Goal: Information Seeking & Learning: Compare options

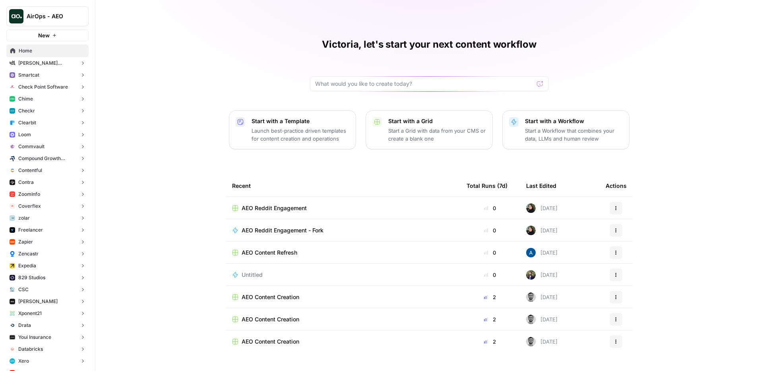
click at [158, 86] on div "Victoria, let's start your next content workflow Start with a Template Launch b…" at bounding box center [429, 185] width 668 height 371
click at [51, 75] on button "Smartcat" at bounding box center [47, 75] width 82 height 12
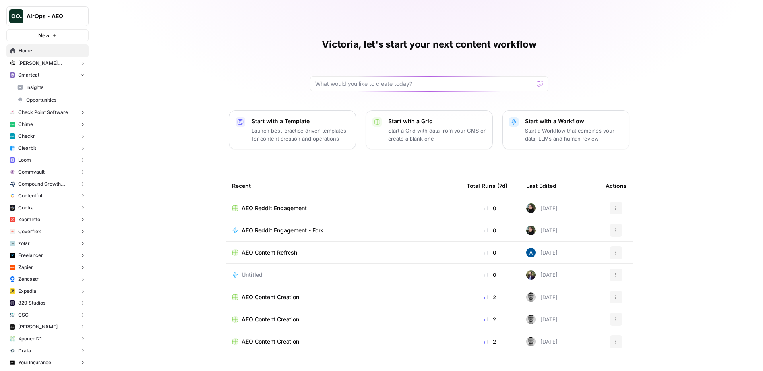
click at [55, 84] on span "Insights" at bounding box center [55, 87] width 59 height 7
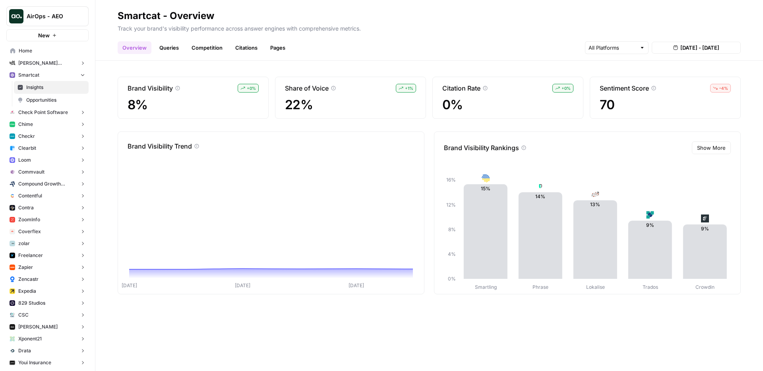
click at [165, 46] on link "Queries" at bounding box center [169, 47] width 29 height 13
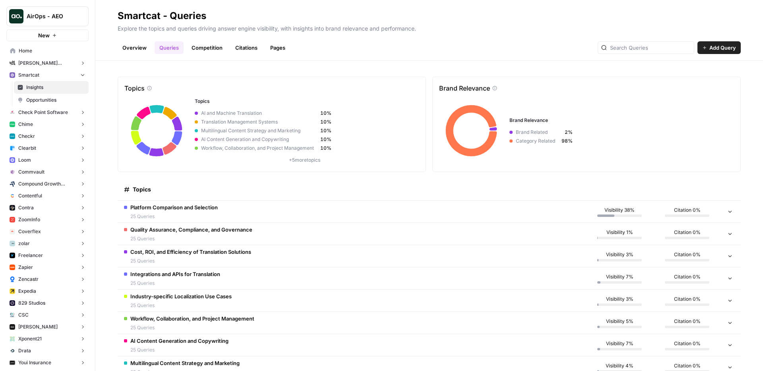
click at [229, 215] on td "Platform Comparison and Selection 25 Queries" at bounding box center [352, 212] width 468 height 22
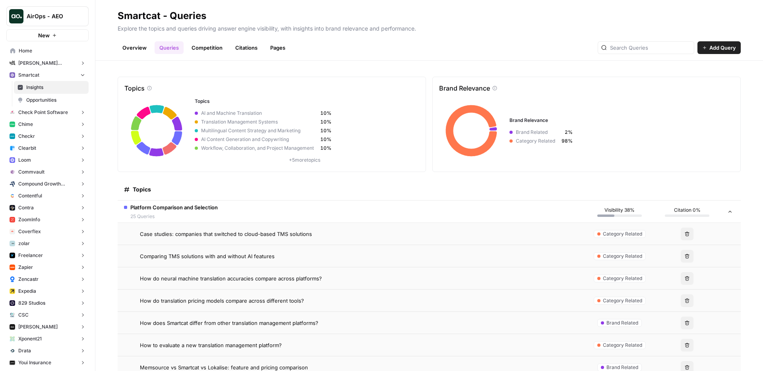
click at [233, 234] on span "Case studies: companies that switched to cloud-based TMS solutions" at bounding box center [226, 234] width 172 height 8
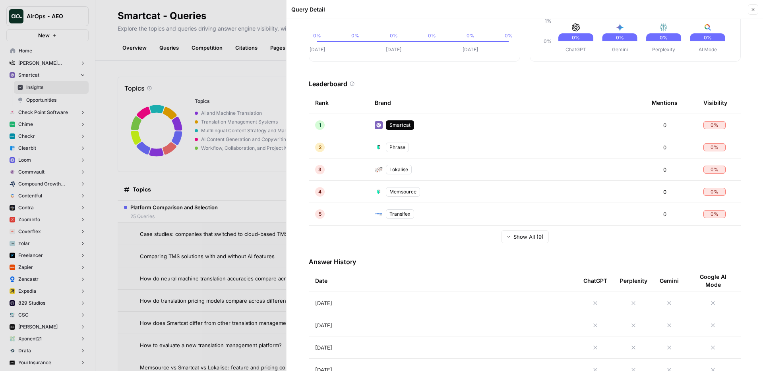
scroll to position [215, 0]
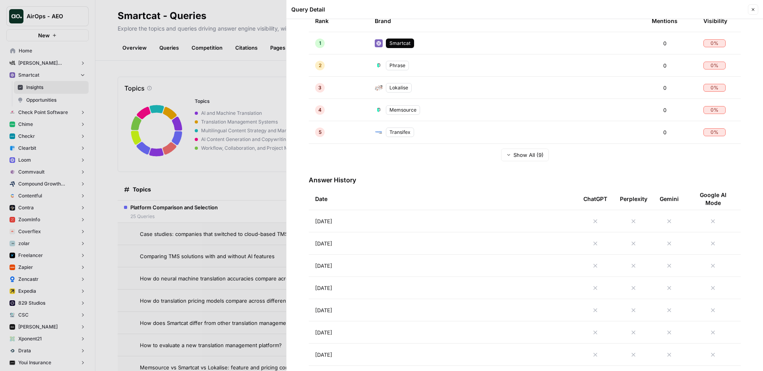
click at [373, 221] on td "[DATE]" at bounding box center [443, 221] width 268 height 22
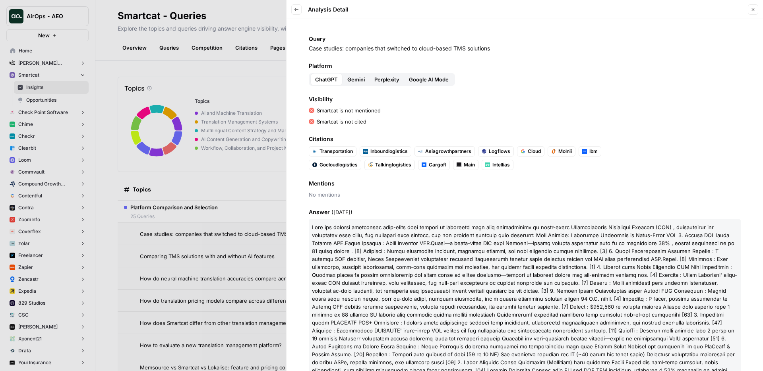
drag, startPoint x: 299, startPoint y: 11, endPoint x: 309, endPoint y: 21, distance: 14.3
click at [299, 12] on button "Back" at bounding box center [296, 9] width 10 height 10
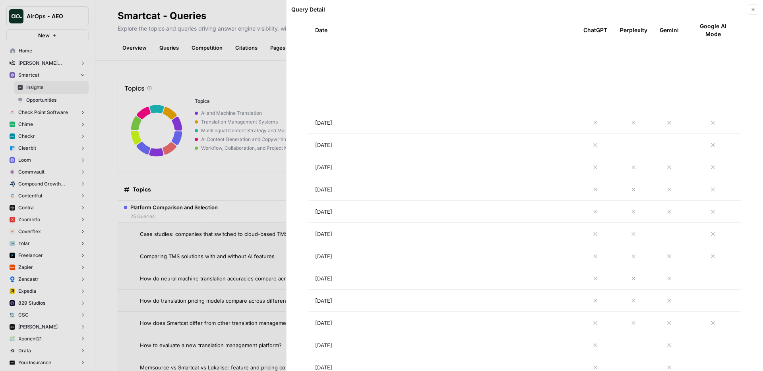
scroll to position [671, 0]
click at [490, 234] on td "[DATE]" at bounding box center [443, 233] width 268 height 22
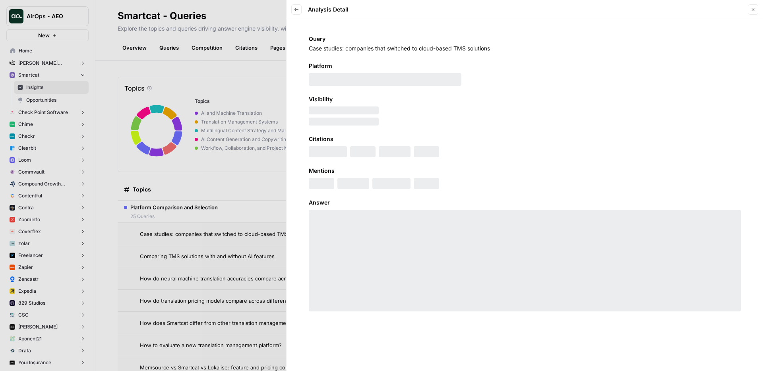
click at [213, 181] on div at bounding box center [381, 185] width 763 height 371
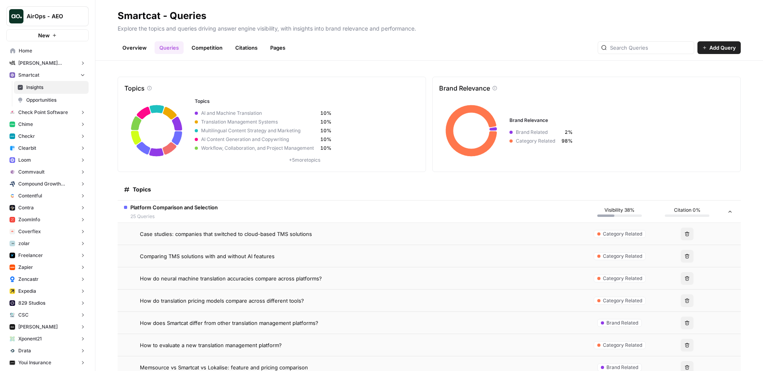
click at [43, 128] on button "Chime" at bounding box center [47, 124] width 82 height 12
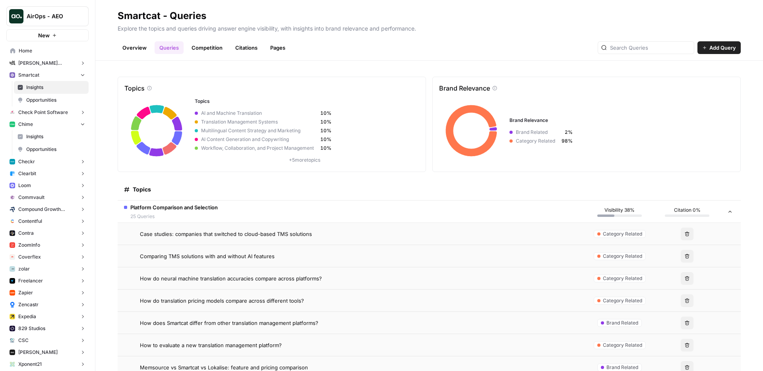
click at [48, 133] on span "Insights" at bounding box center [55, 136] width 59 height 7
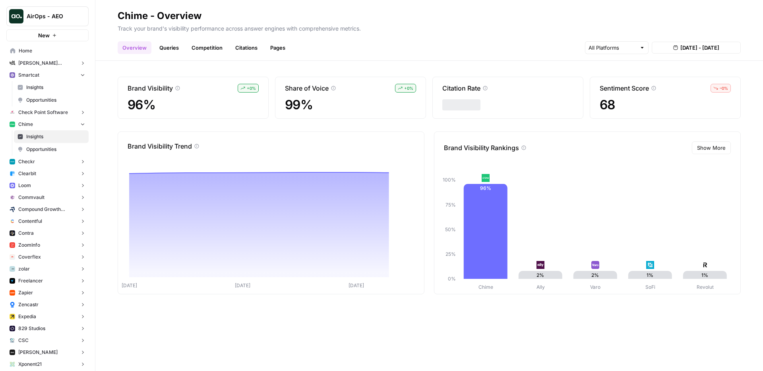
click at [180, 47] on link "Queries" at bounding box center [169, 47] width 29 height 13
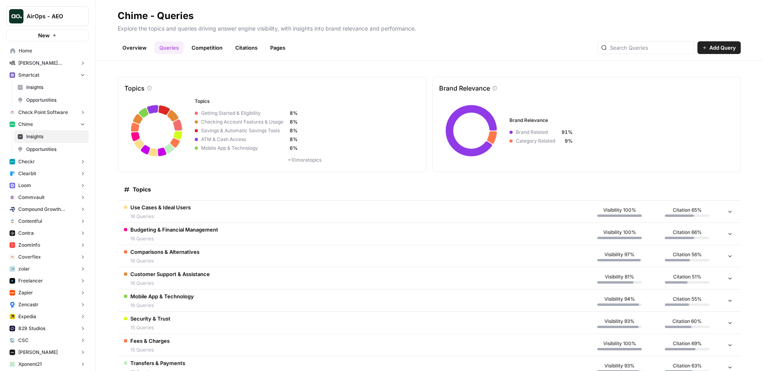
click at [263, 188] on div "Topics" at bounding box center [351, 189] width 455 height 22
click at [211, 256] on td "Comparisons & Alternatives 16 Queries" at bounding box center [352, 256] width 468 height 22
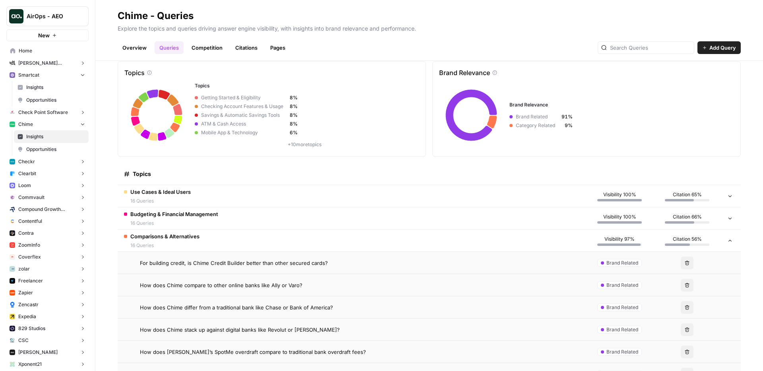
scroll to position [21, 0]
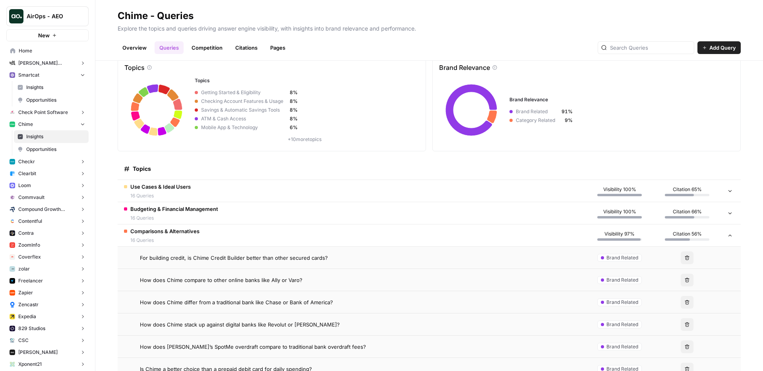
click at [210, 253] on td "For building credit, is Chime Credit Builder better than other secured cards?" at bounding box center [352, 258] width 468 height 22
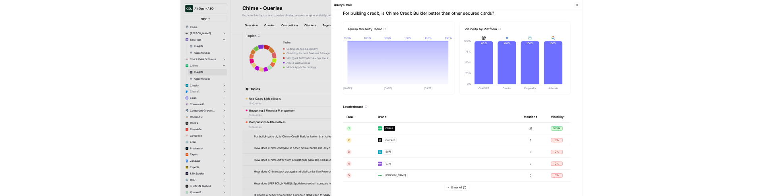
scroll to position [25, 0]
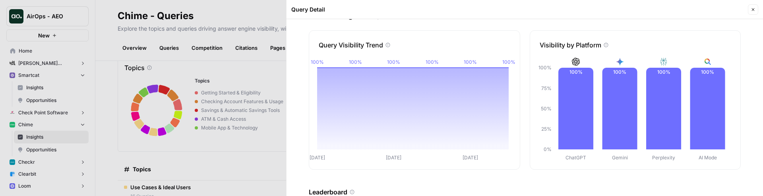
click at [756, 6] on button "Close" at bounding box center [753, 9] width 10 height 10
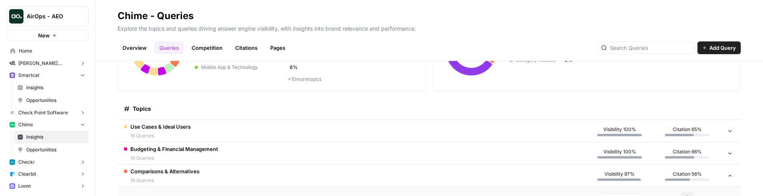
scroll to position [101, 0]
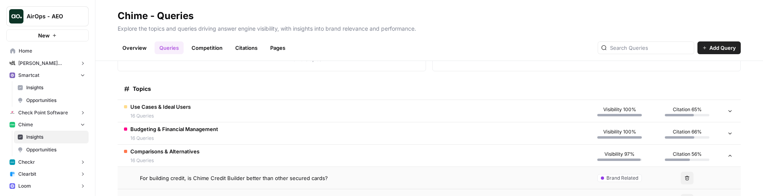
click at [205, 180] on span "For building credit, is Chime Credit Builder better than other secured cards?" at bounding box center [234, 178] width 188 height 8
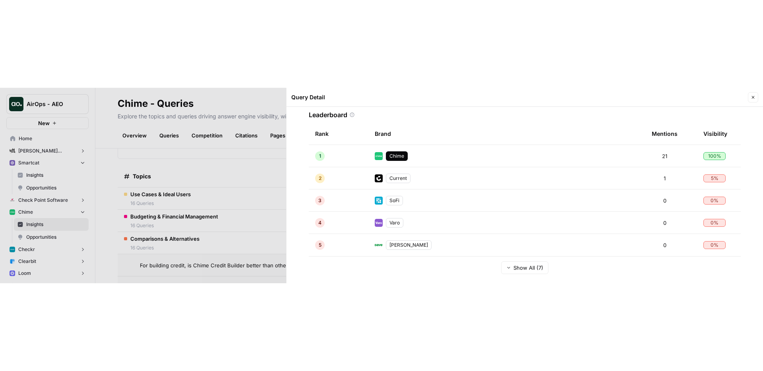
scroll to position [200, 0]
